Goal: Information Seeking & Learning: Find specific fact

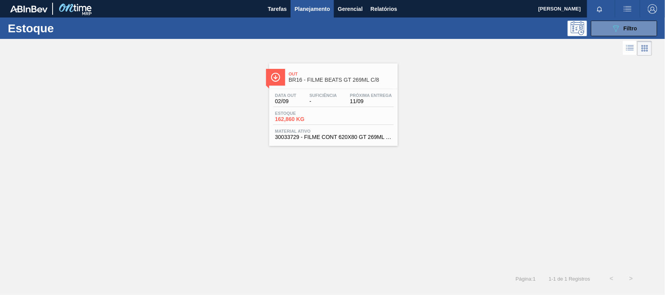
click at [628, 48] on icon at bounding box center [629, 47] width 9 height 9
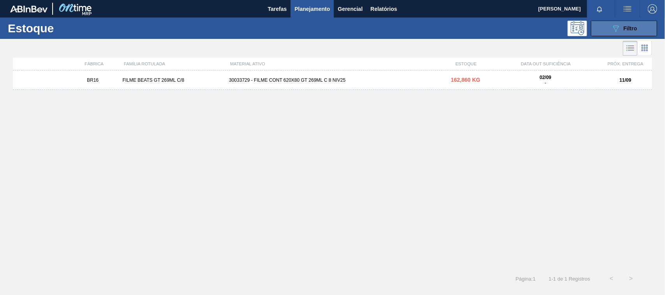
click at [620, 30] on div "089F7B8B-B2A5-4AFE-B5C0-19BA573D28AC Filtro" at bounding box center [624, 28] width 26 height 9
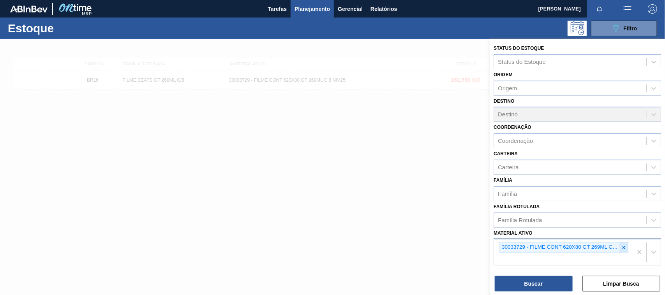
click at [621, 245] on icon at bounding box center [623, 247] width 5 height 5
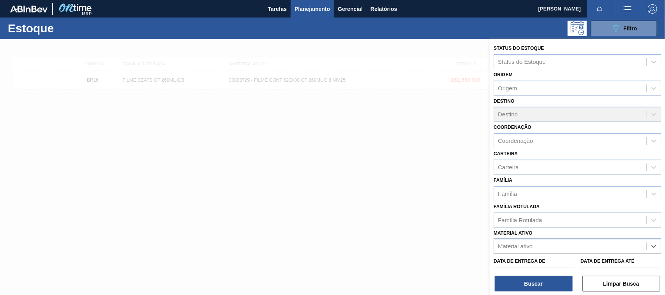
paste ativo "30007319"
type ativo "30007319"
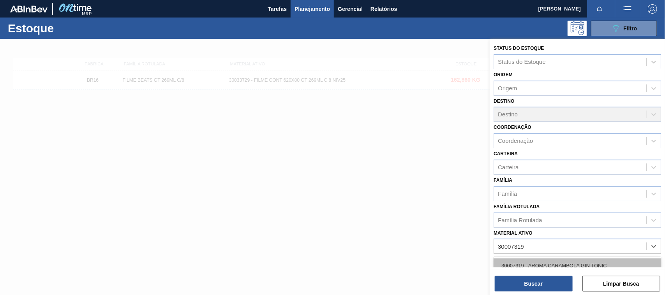
click at [551, 265] on div "30007319 - AROMA CARAMBOLA GIN TONIC" at bounding box center [576, 266] width 167 height 14
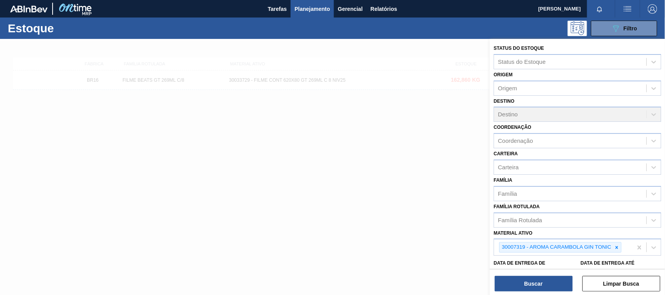
drag, startPoint x: 542, startPoint y: 275, endPoint x: 544, endPoint y: 282, distance: 6.3
click at [542, 276] on div "Buscar Limpar Busca" at bounding box center [577, 280] width 175 height 22
click at [542, 283] on button "Buscar" at bounding box center [534, 284] width 78 height 16
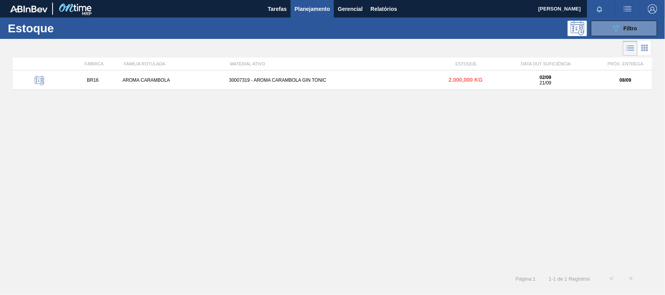
click at [331, 83] on div "BR16 AROMA CARAMBOLA 30007319 - AROMA CARAMBOLA GIN TONIC 2.000,000 KG 02/09 21…" at bounding box center [332, 79] width 639 height 19
